Goal: Information Seeking & Learning: Learn about a topic

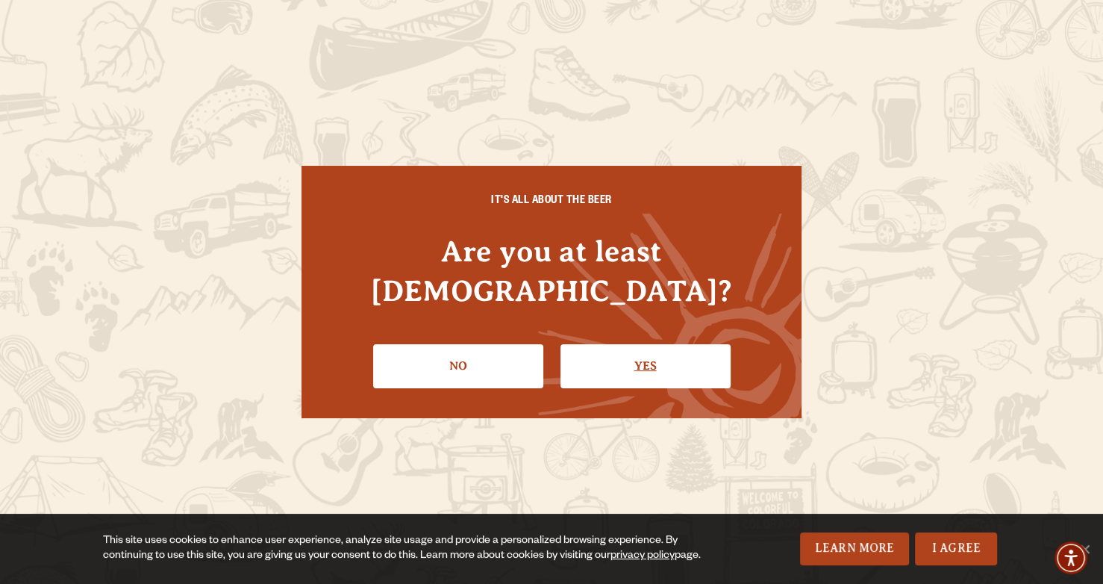
click at [621, 359] on link "Yes" at bounding box center [645, 365] width 170 height 43
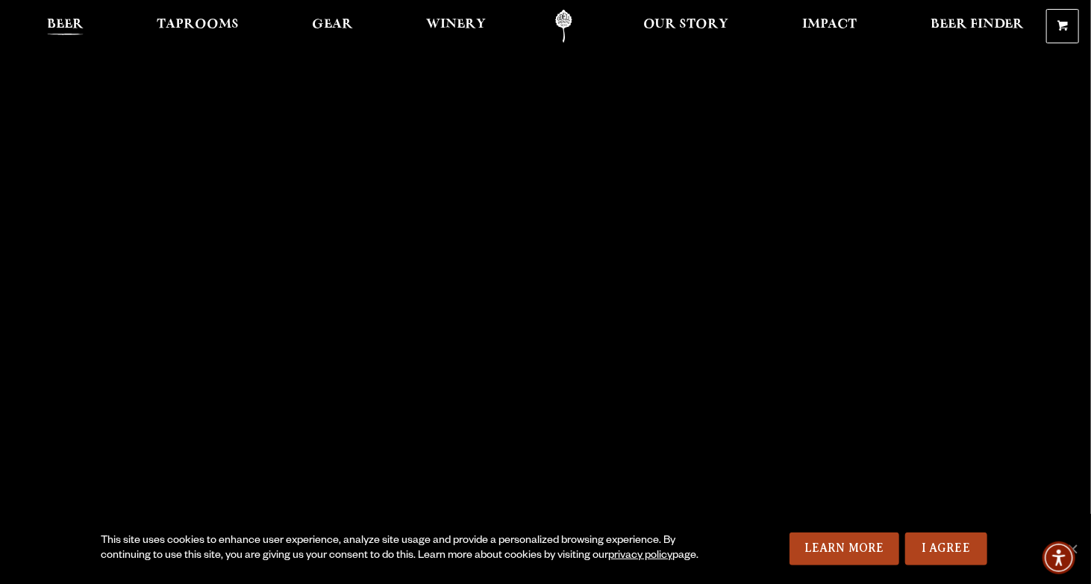
click at [77, 19] on span "Beer" at bounding box center [65, 25] width 37 height 12
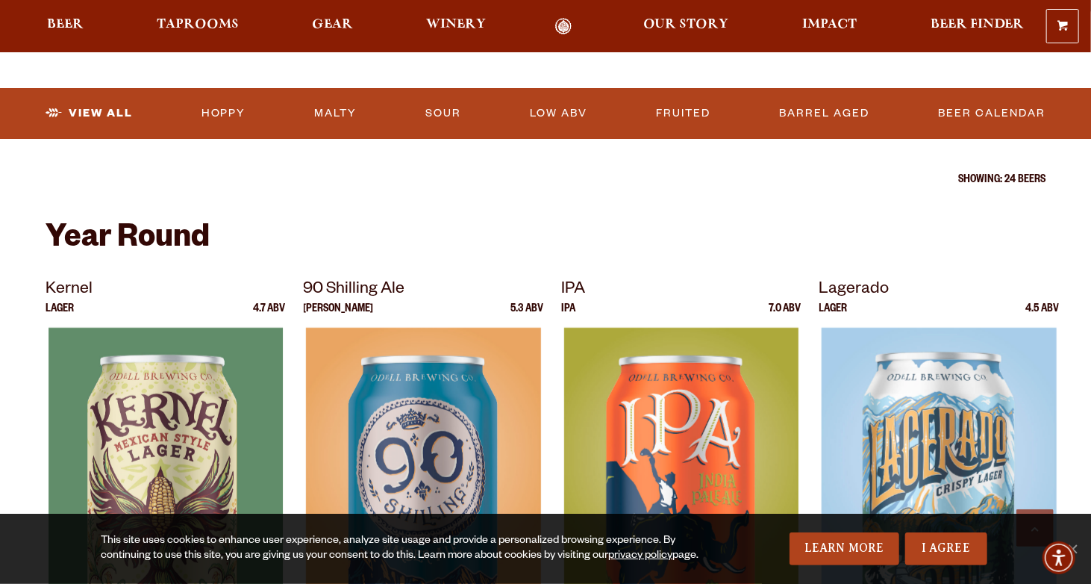
scroll to position [448, 0]
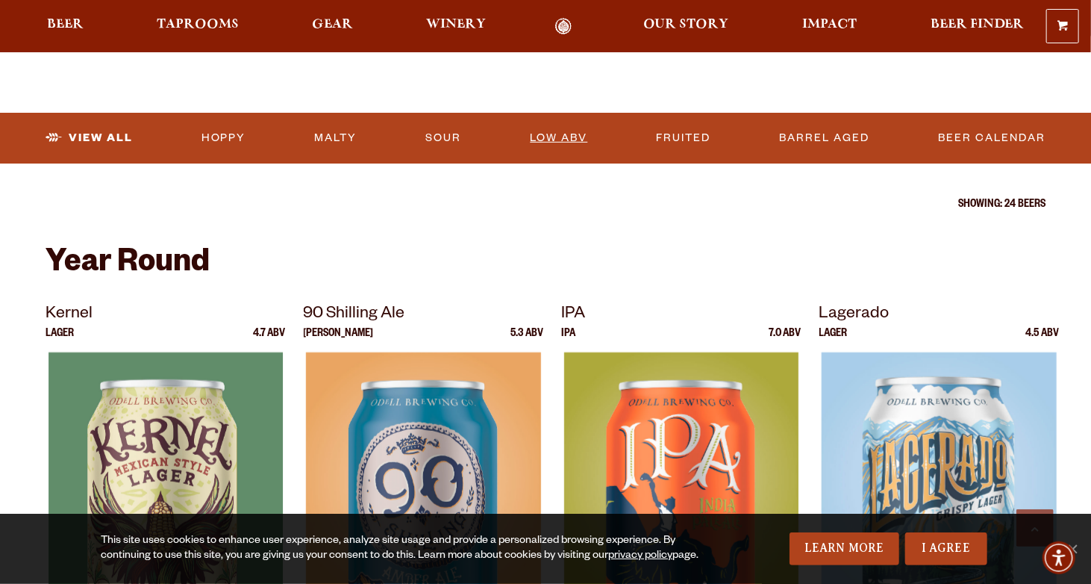
click at [552, 137] on link "Low ABV" at bounding box center [558, 138] width 69 height 34
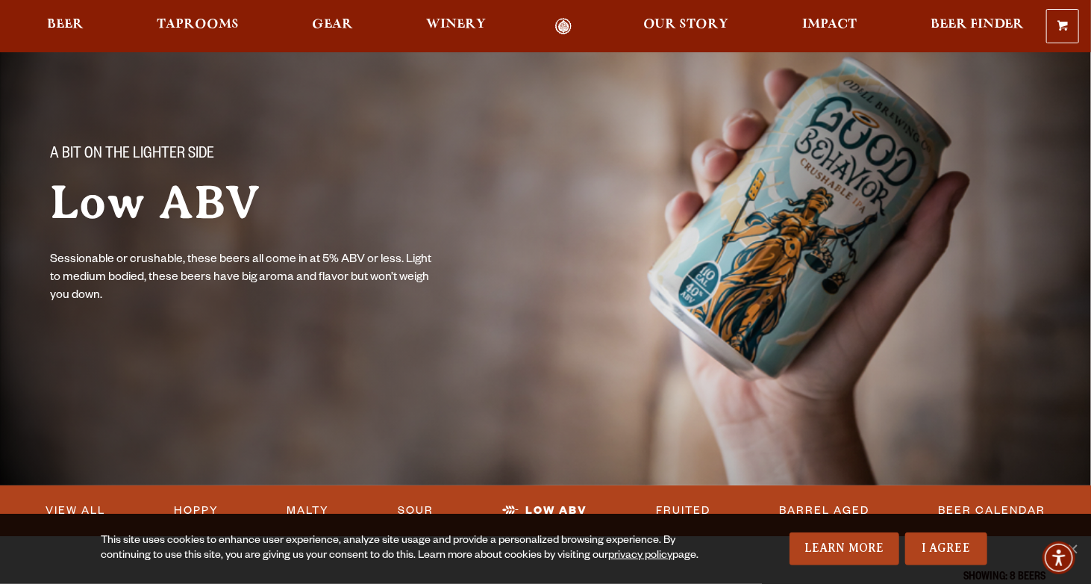
scroll to position [149, 0]
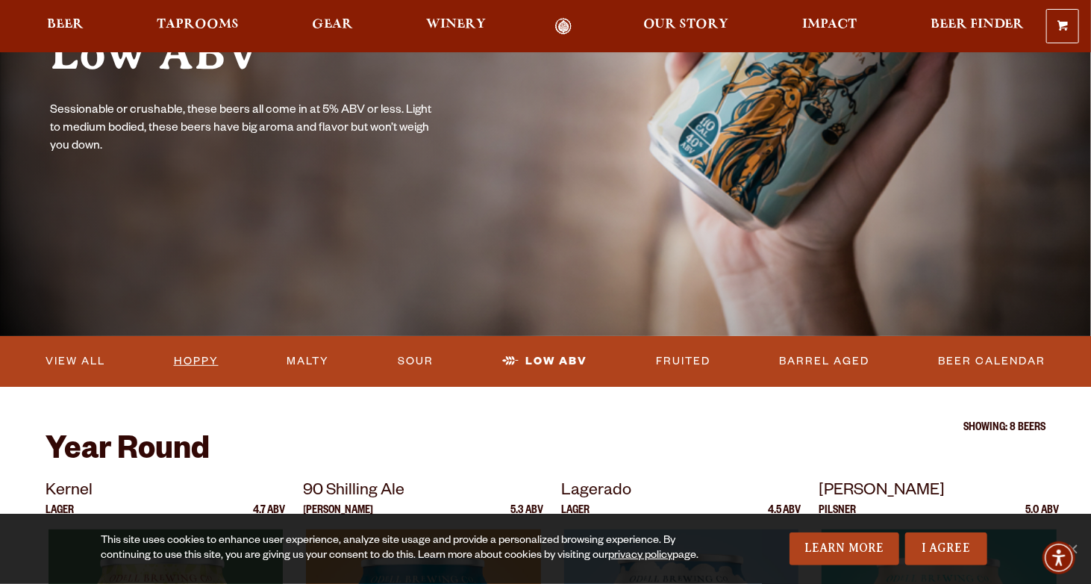
click at [180, 357] on link "Hoppy" at bounding box center [196, 361] width 57 height 34
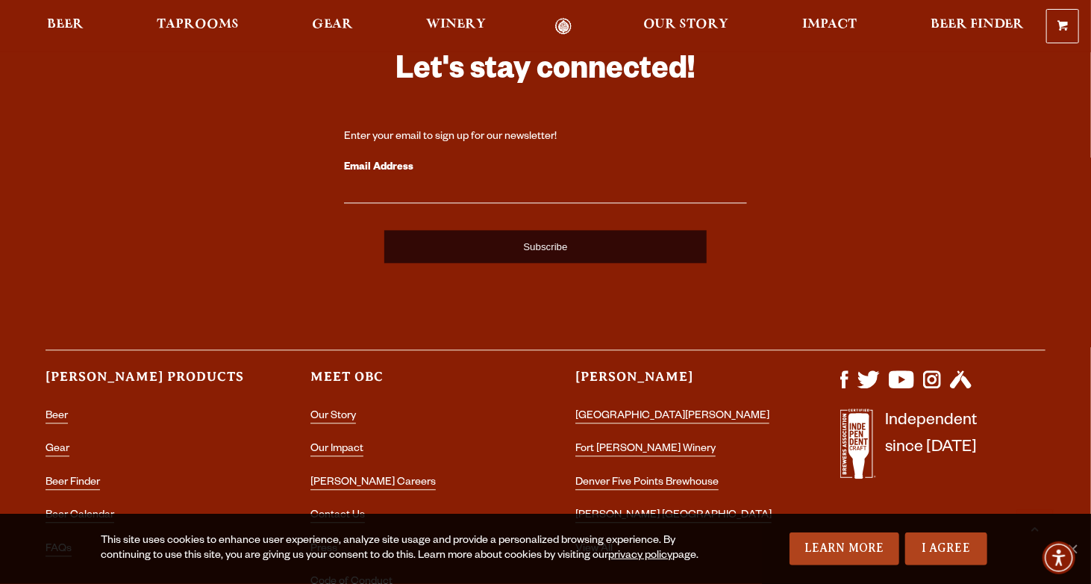
scroll to position [1642, 0]
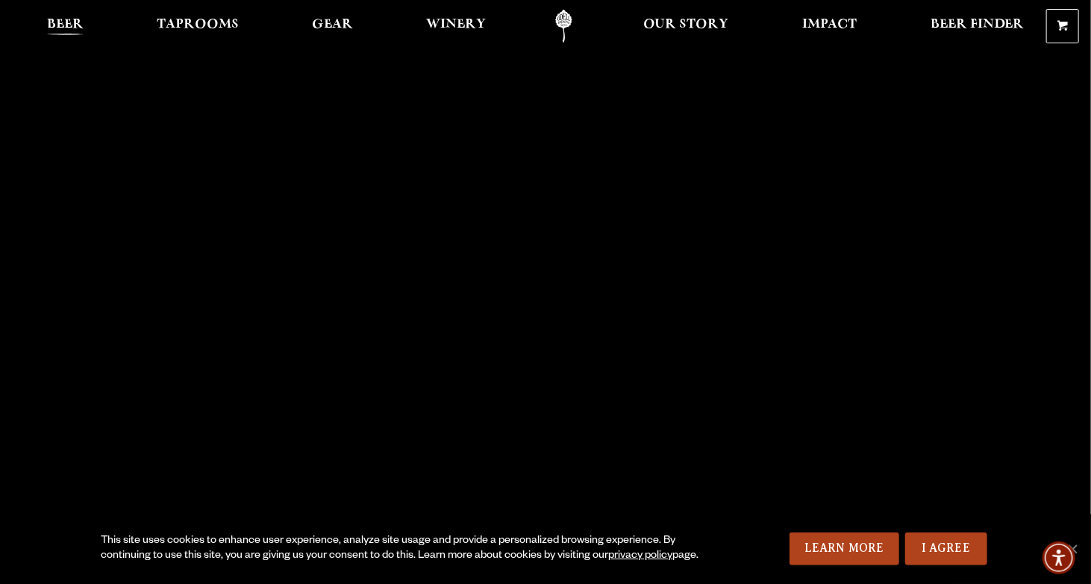
click at [52, 19] on span "Beer" at bounding box center [65, 25] width 37 height 12
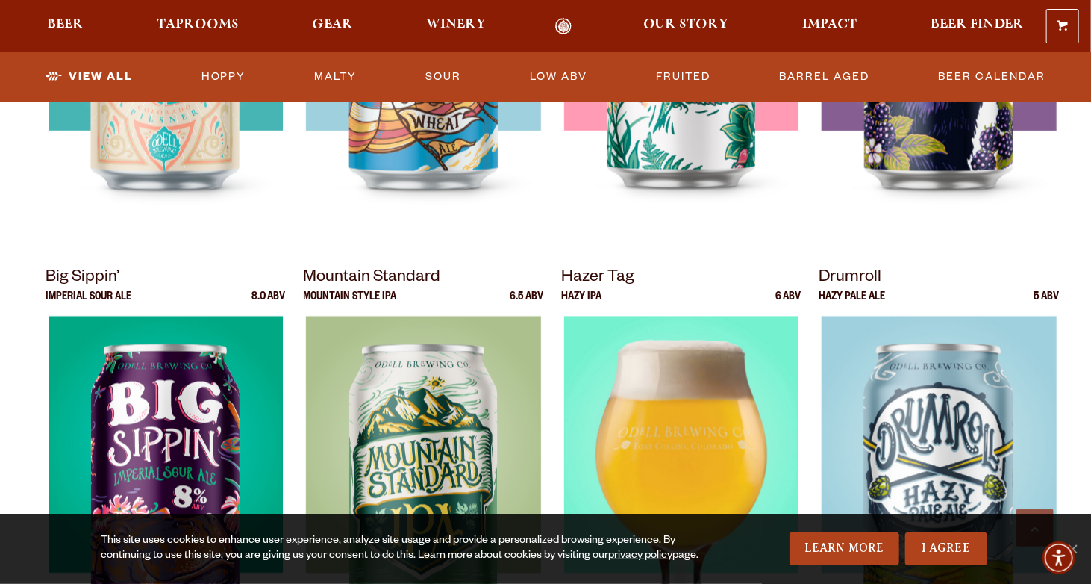
scroll to position [1493, 0]
